Goal: Navigation & Orientation: Find specific page/section

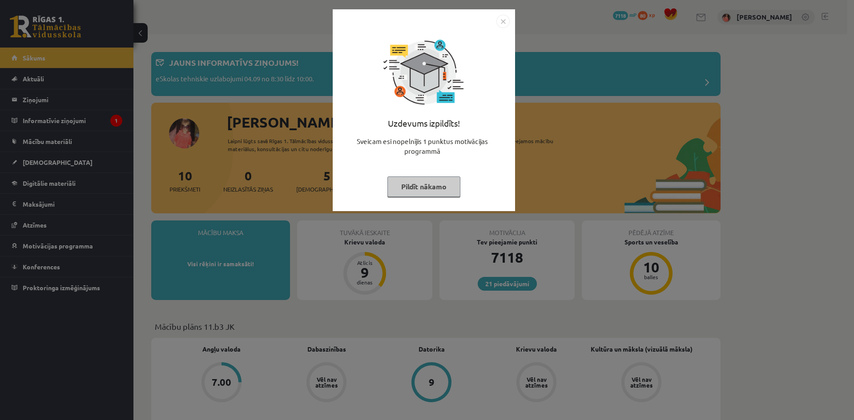
click at [426, 180] on button "Pildīt nākamo" at bounding box center [423, 186] width 73 height 20
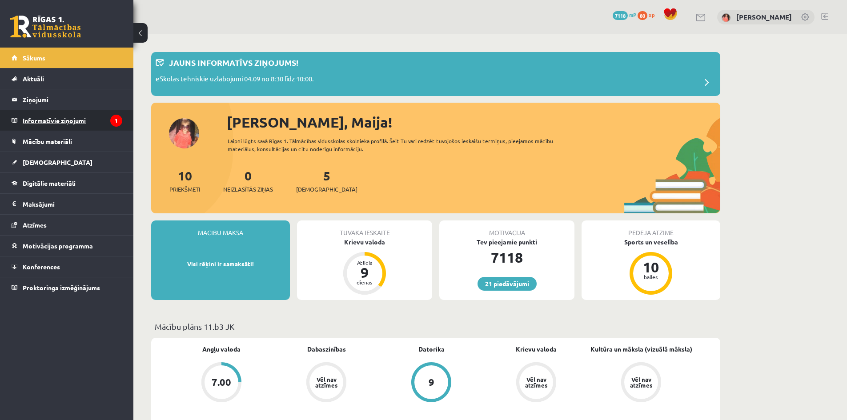
click at [108, 120] on legend "Informatīvie ziņojumi 1" at bounding box center [73, 120] width 100 height 20
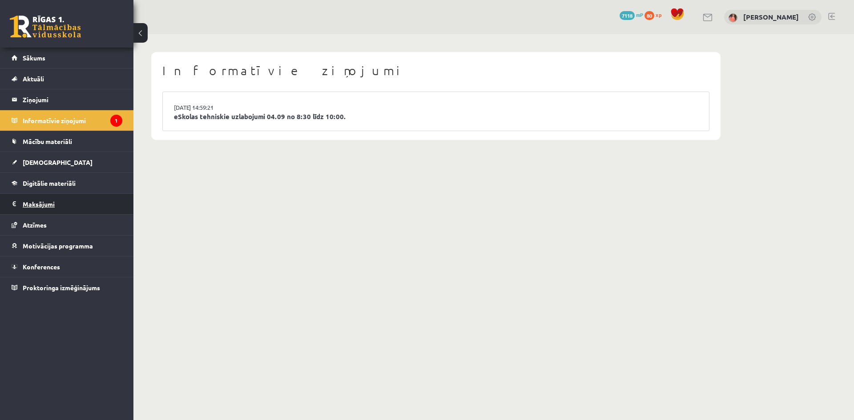
click at [64, 210] on legend "Maksājumi 0" at bounding box center [73, 204] width 100 height 20
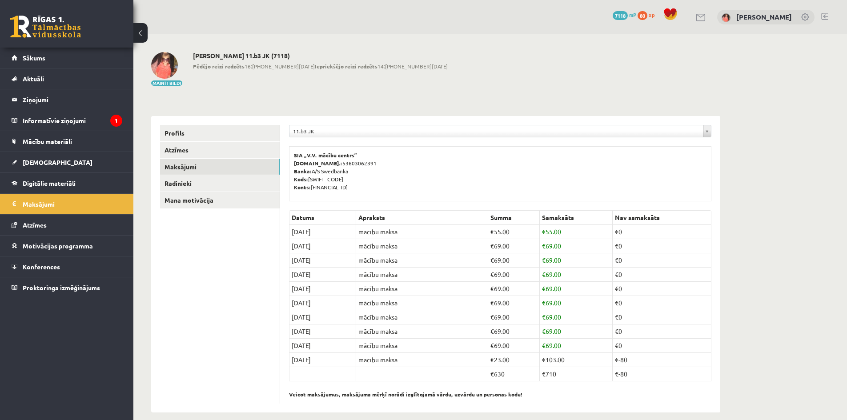
scroll to position [10, 0]
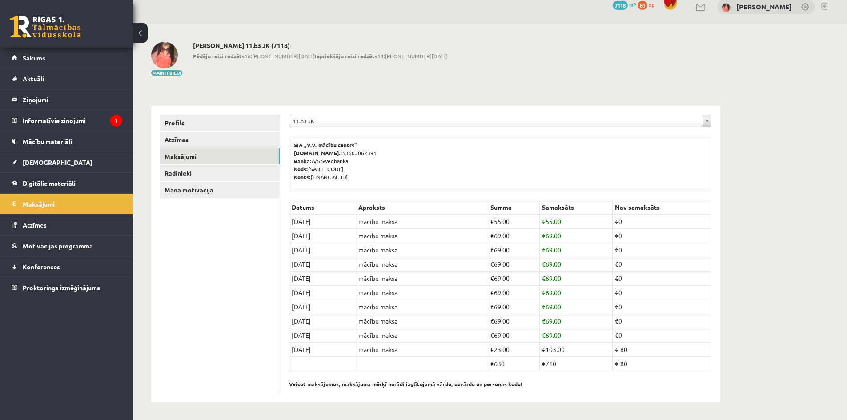
click at [556, 350] on td "€ 103.00" at bounding box center [576, 350] width 73 height 14
click at [79, 160] on link "[DEMOGRAPHIC_DATA]" at bounding box center [67, 162] width 111 height 20
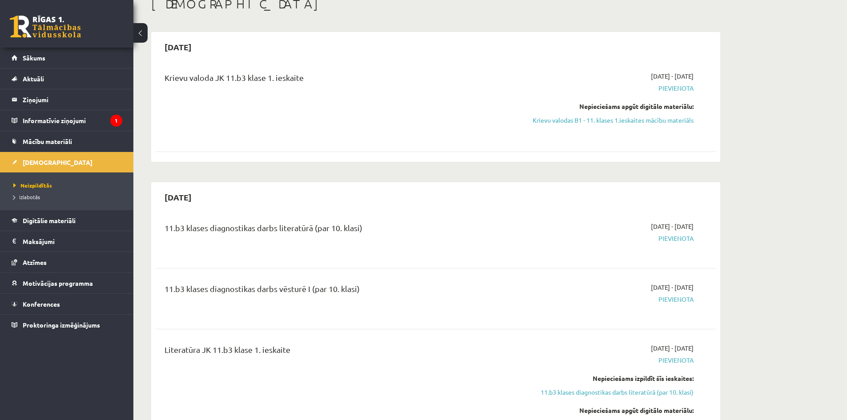
scroll to position [56, 0]
click at [303, 230] on div "11.b3 klases diagnostikas darbs literatūrā (par 10. klasi)" at bounding box center [338, 229] width 348 height 16
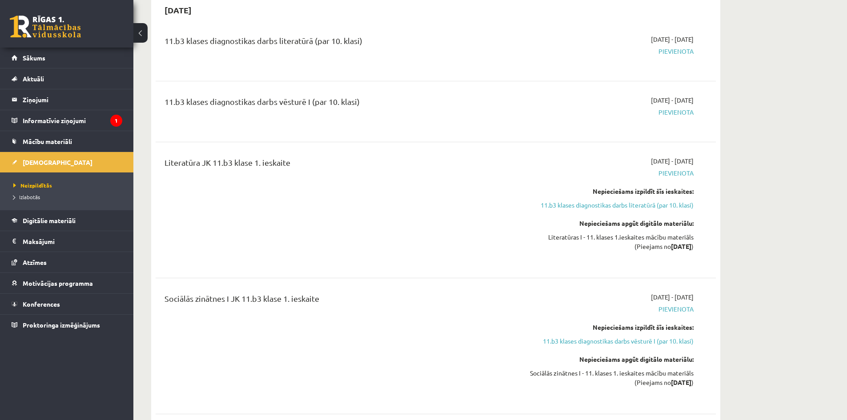
scroll to position [231, 0]
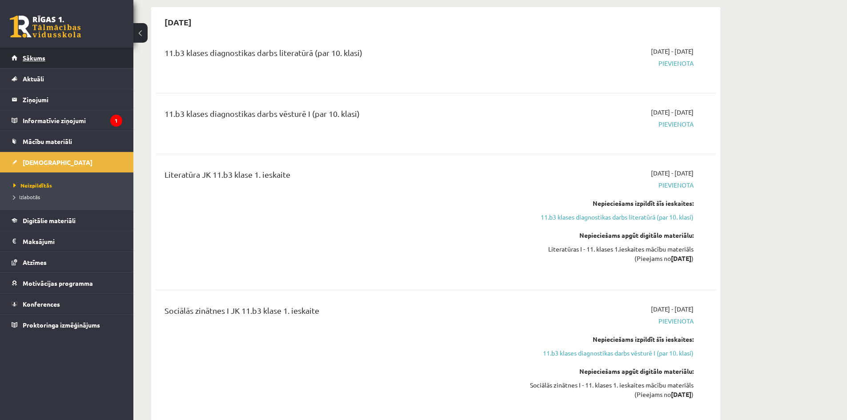
click at [41, 56] on span "Sākums" at bounding box center [34, 58] width 23 height 8
